Goal: Task Accomplishment & Management: Manage account settings

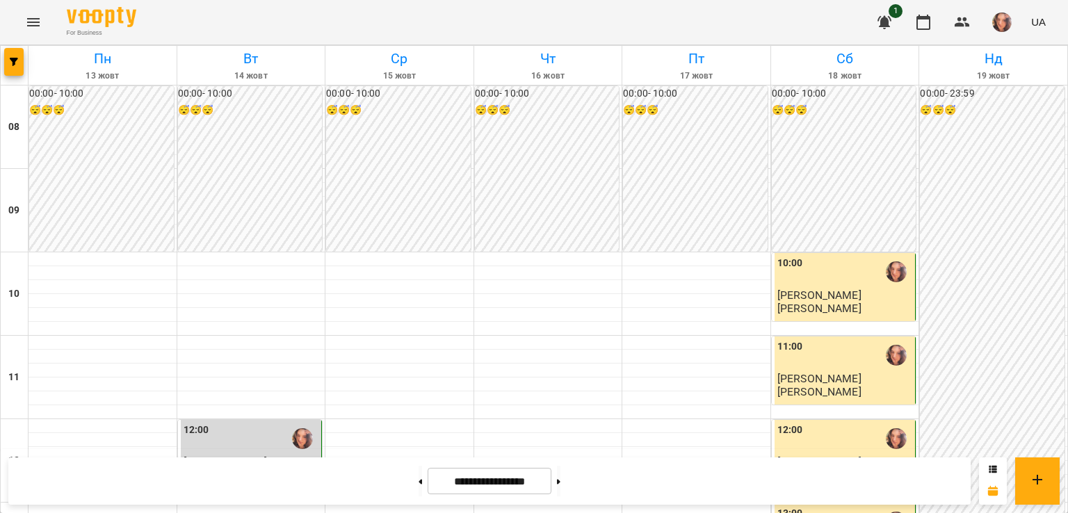
scroll to position [476, 0]
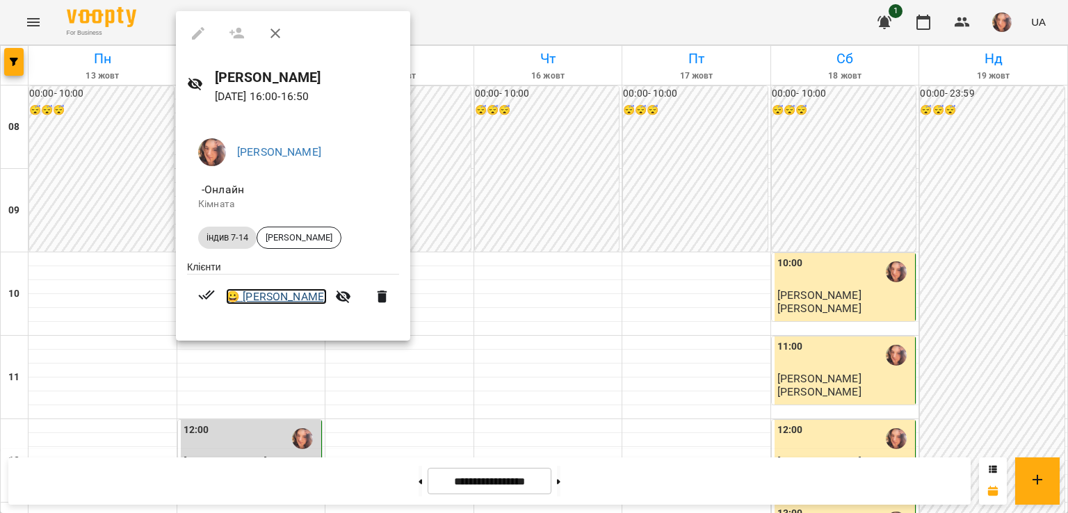
click at [278, 298] on link "😀 [PERSON_NAME]" at bounding box center [276, 297] width 101 height 17
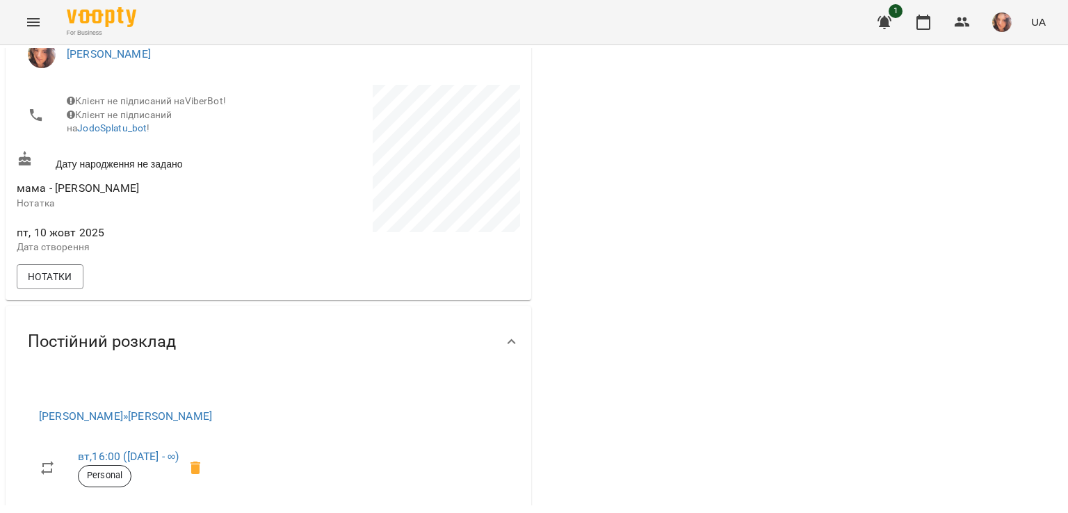
scroll to position [254, 0]
click at [74, 286] on button "Нотатки" at bounding box center [50, 278] width 67 height 25
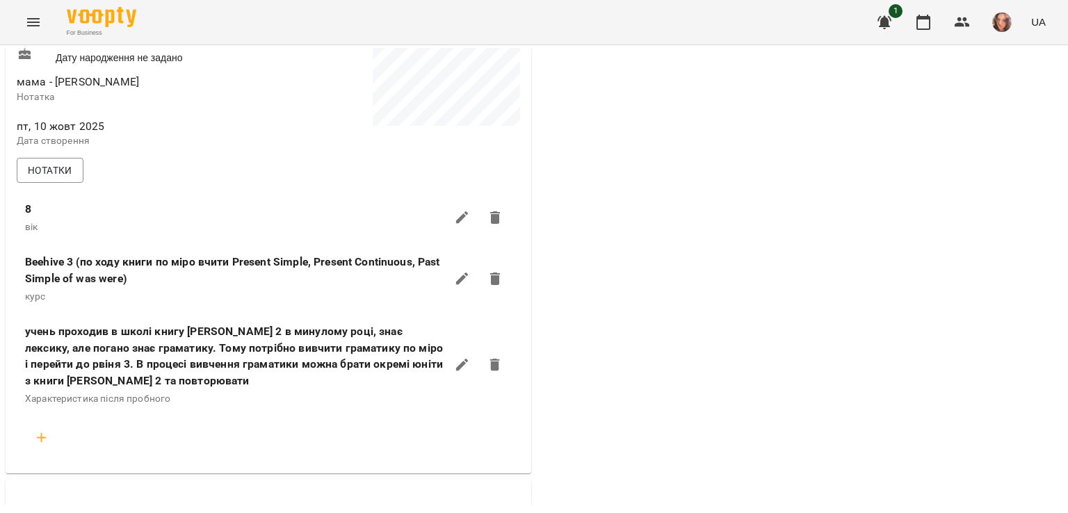
scroll to position [362, 0]
click at [926, 20] on icon "button" at bounding box center [923, 22] width 17 height 17
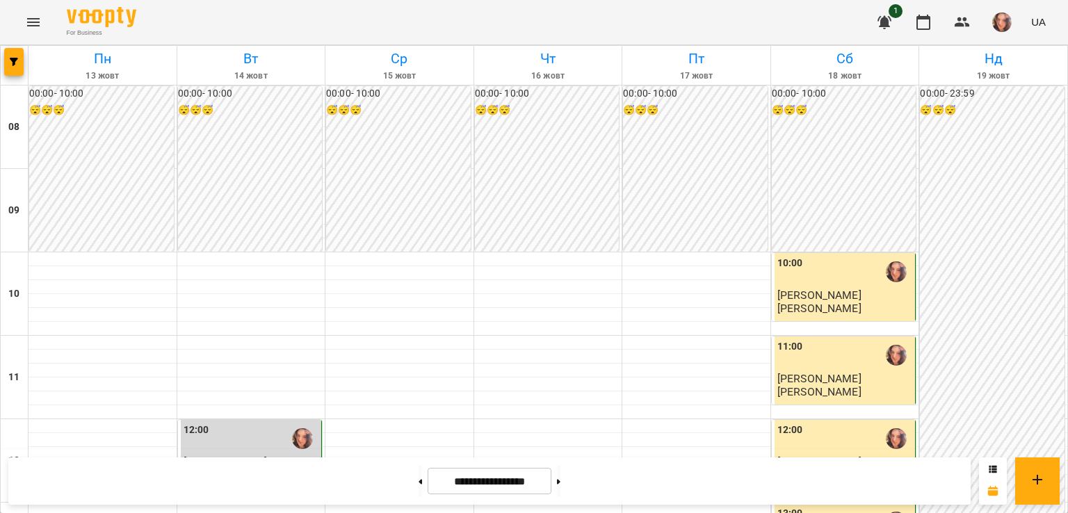
scroll to position [556, 0]
